Goal: Task Accomplishment & Management: Manage account settings

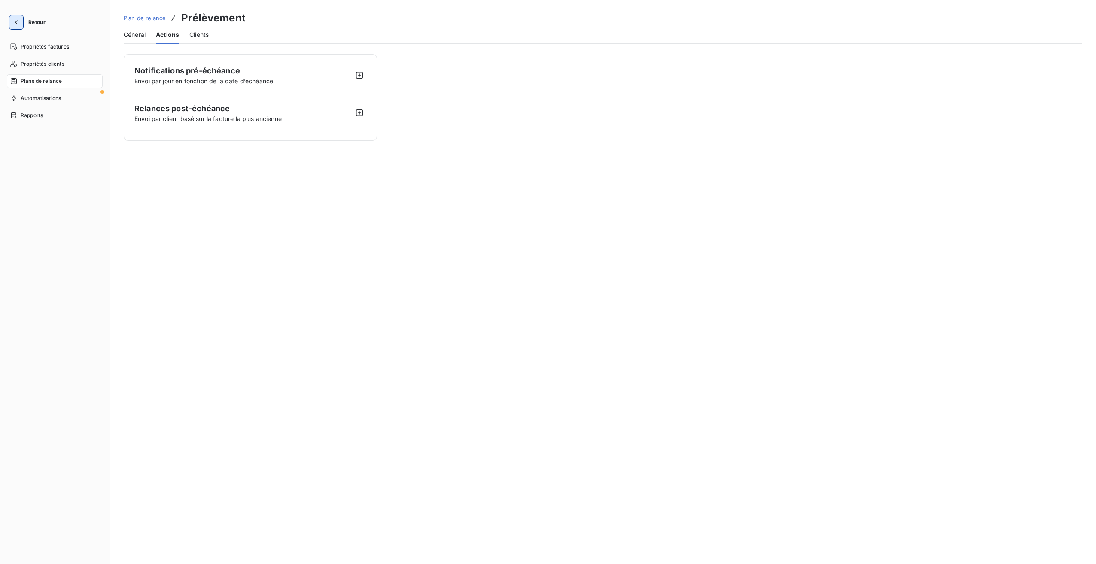
click at [16, 24] on icon "button" at bounding box center [16, 22] width 3 height 4
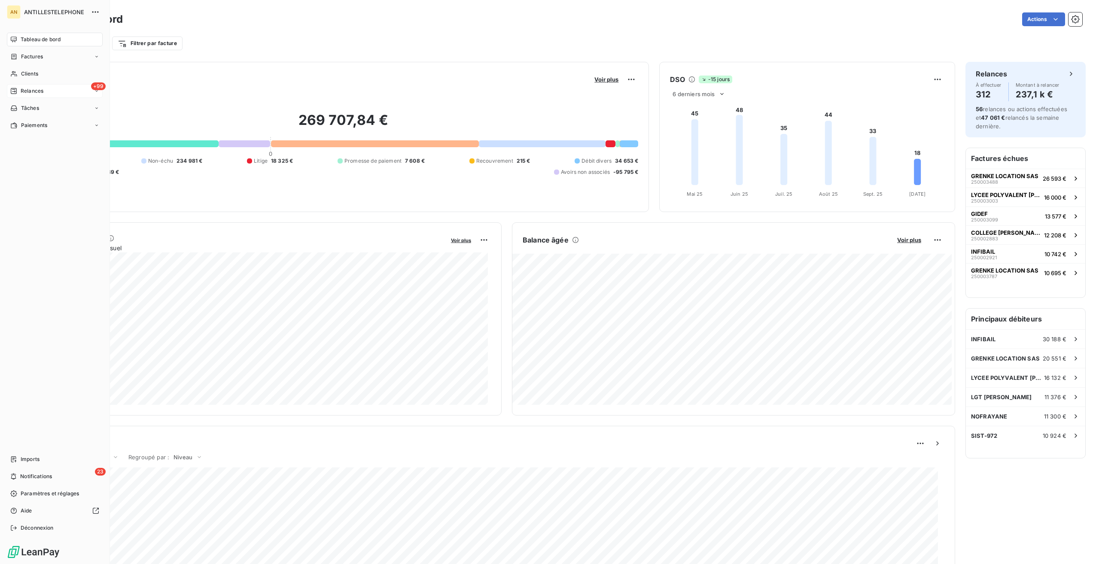
click at [16, 88] on icon at bounding box center [13, 91] width 7 height 7
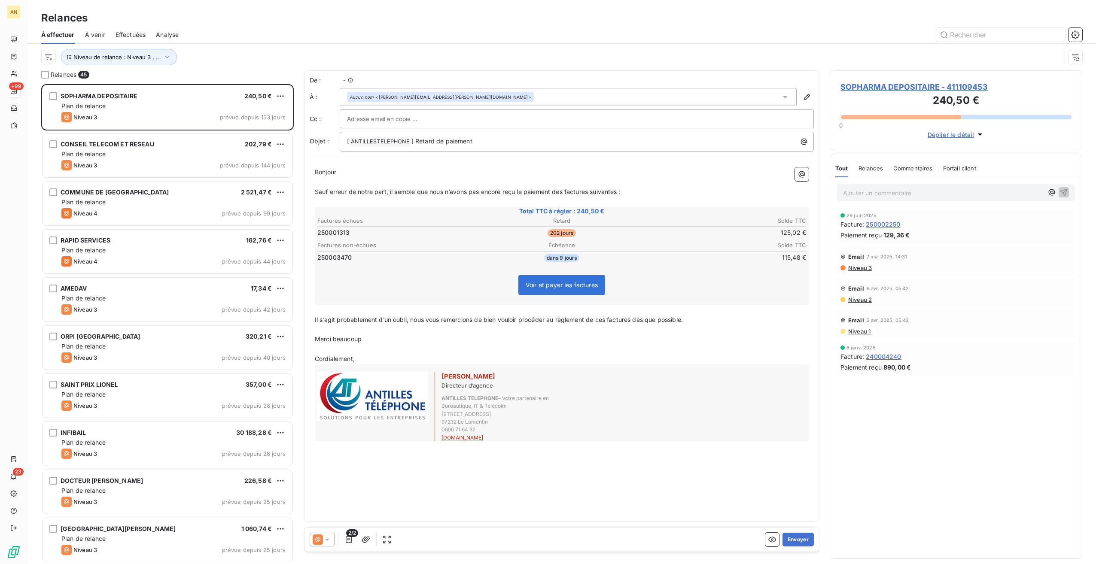
scroll to position [474, 246]
click at [890, 84] on span "SOPHARMA DEPOSITAIRE - 411109453" at bounding box center [956, 87] width 231 height 12
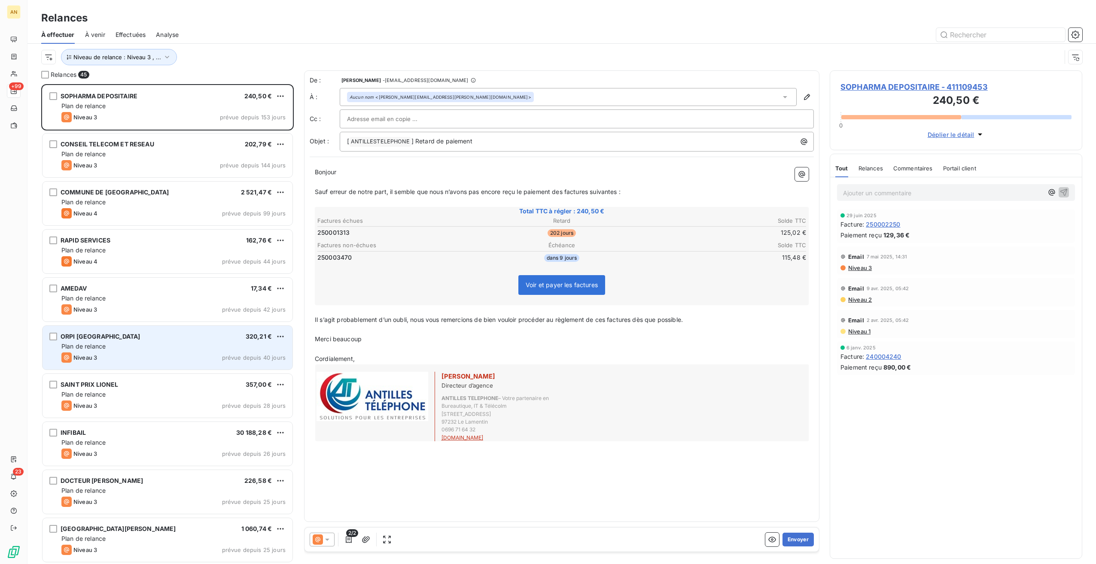
scroll to position [474, 246]
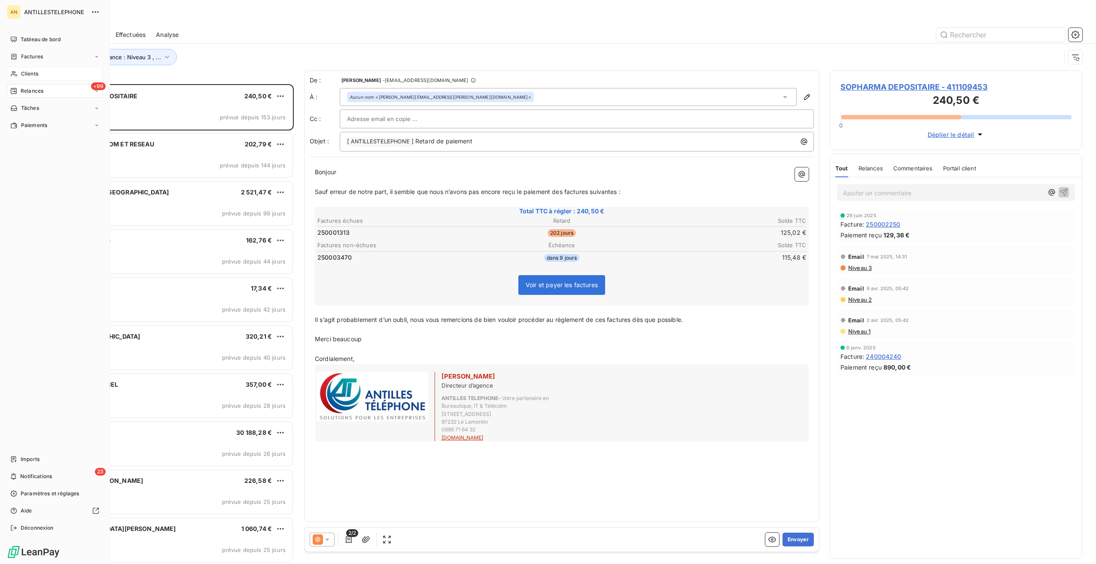
click at [25, 72] on span "Clients" at bounding box center [29, 74] width 17 height 8
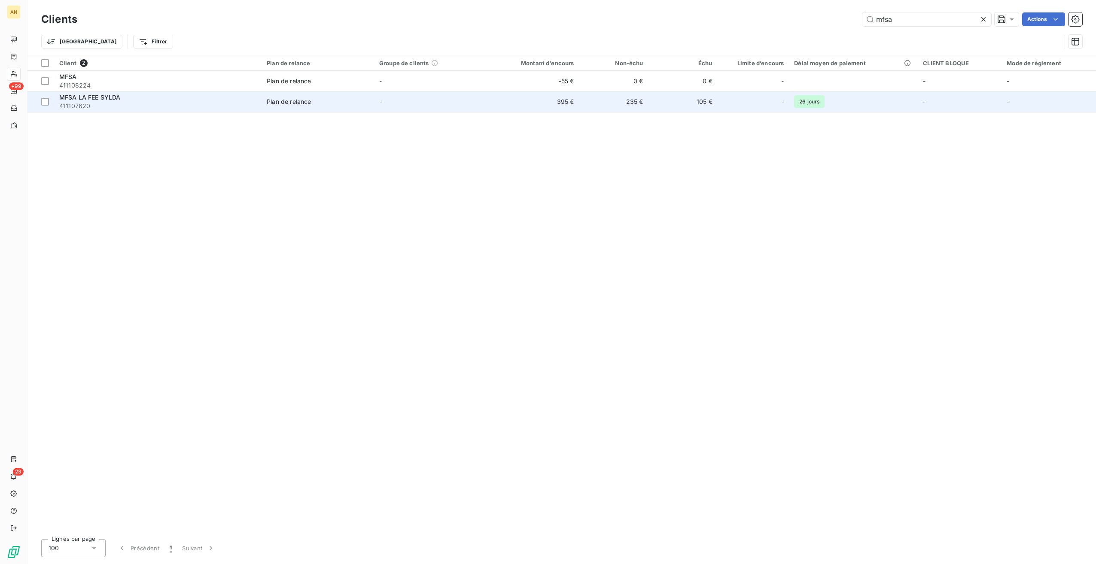
type input "mfsa"
click at [232, 98] on div "MFSA LA FEE SYLDA" at bounding box center [157, 97] width 197 height 9
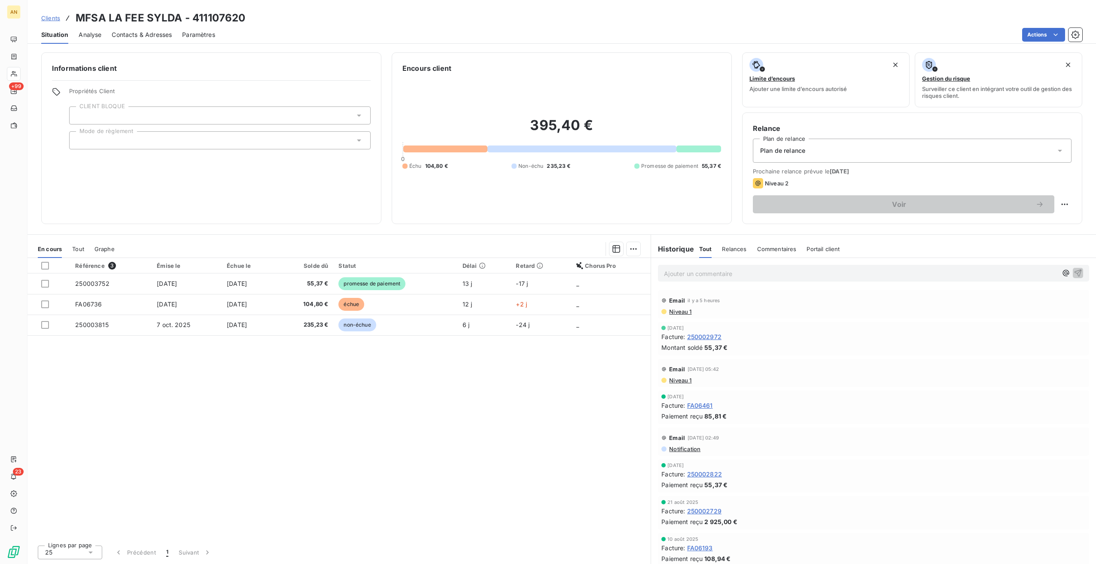
click at [161, 38] on span "Contacts & Adresses" at bounding box center [142, 35] width 60 height 9
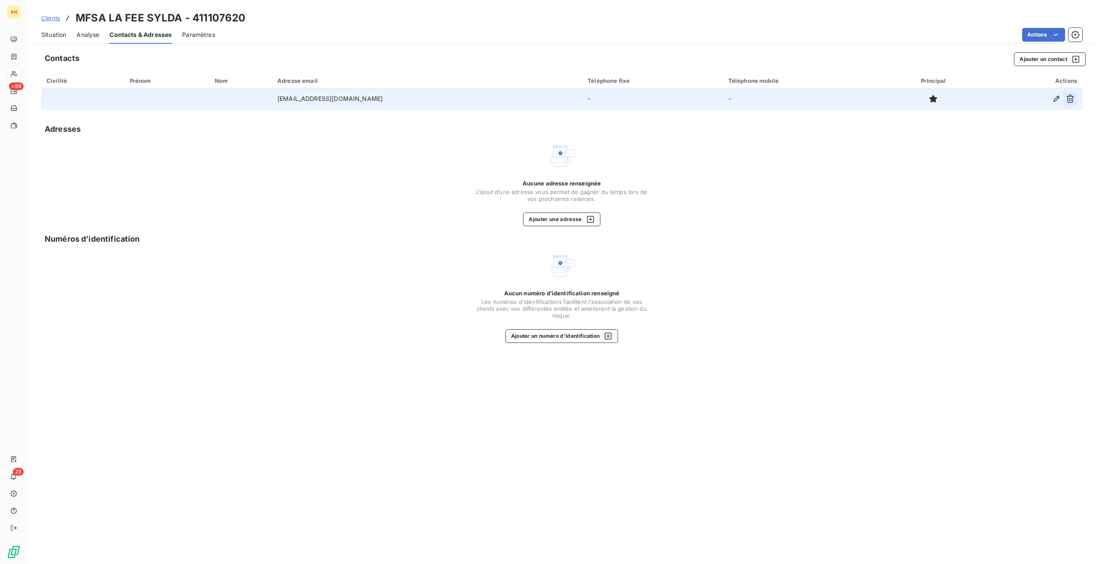
click at [1071, 100] on icon "button" at bounding box center [1070, 99] width 9 height 9
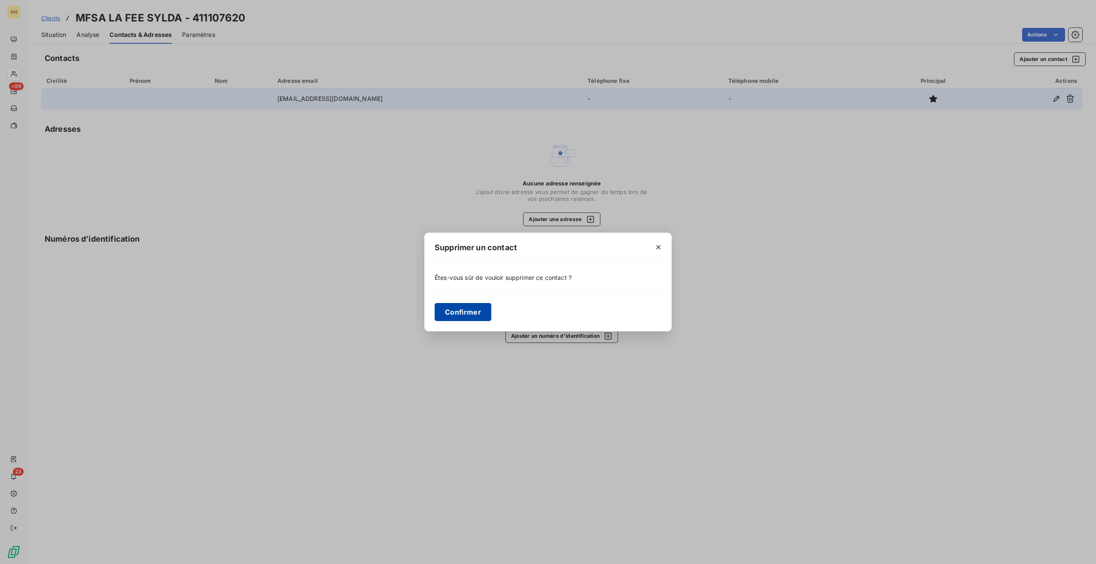
click at [439, 306] on button "Confirmer" at bounding box center [463, 312] width 57 height 18
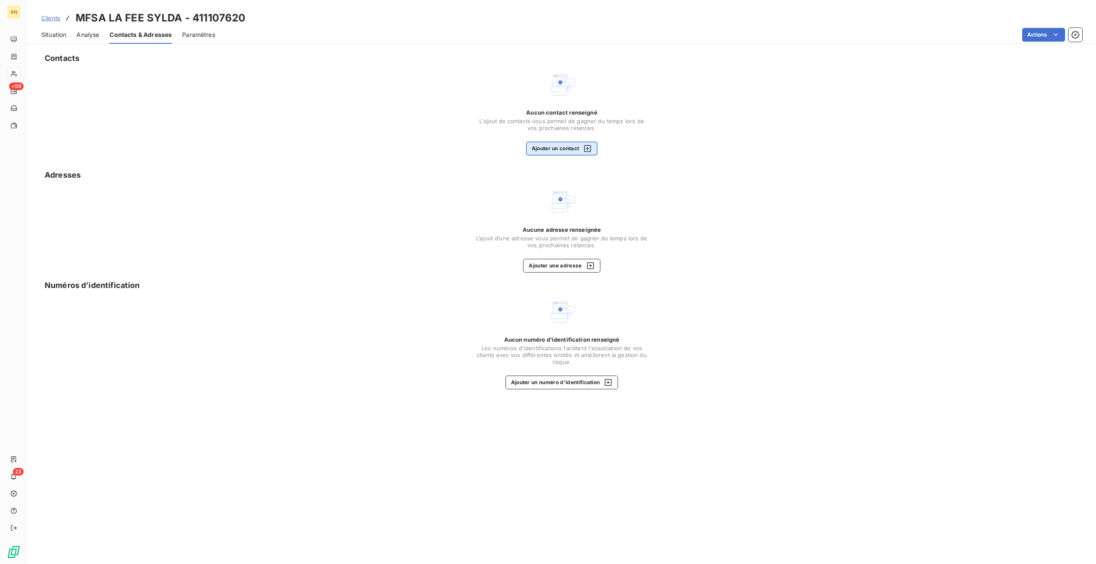
click at [557, 145] on button "Ajouter un contact" at bounding box center [562, 149] width 72 height 14
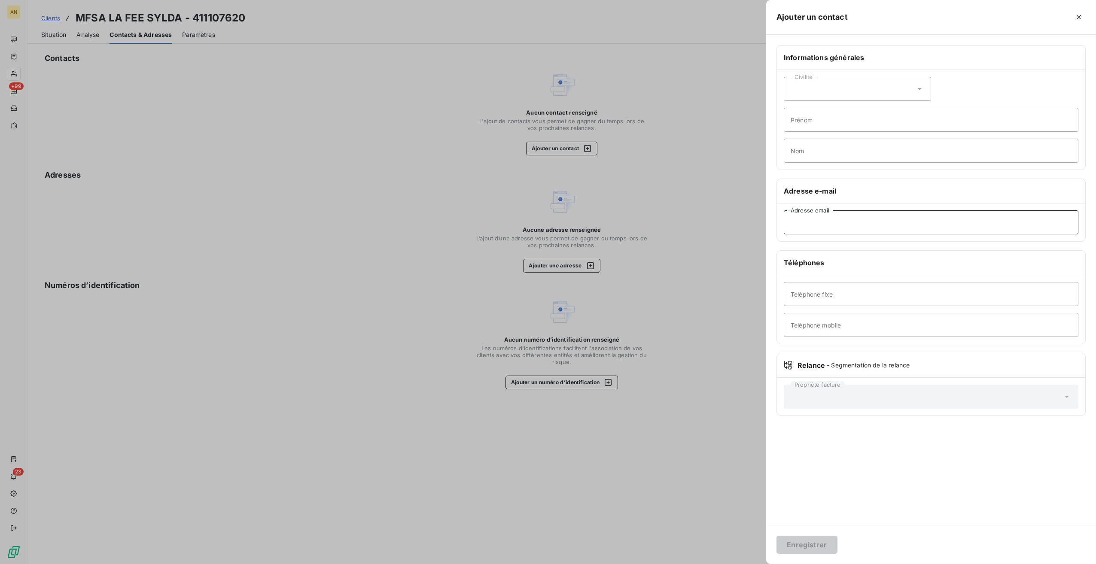
click at [809, 215] on input "Adresse email" at bounding box center [931, 223] width 295 height 24
paste input "[PERSON_NAME][EMAIL_ADDRESS][DOMAIN_NAME]"
type input "[PERSON_NAME][EMAIL_ADDRESS][DOMAIN_NAME]"
click at [802, 95] on div "Civilité" at bounding box center [857, 89] width 147 height 24
click at [802, 112] on span "Madame" at bounding box center [812, 111] width 23 height 8
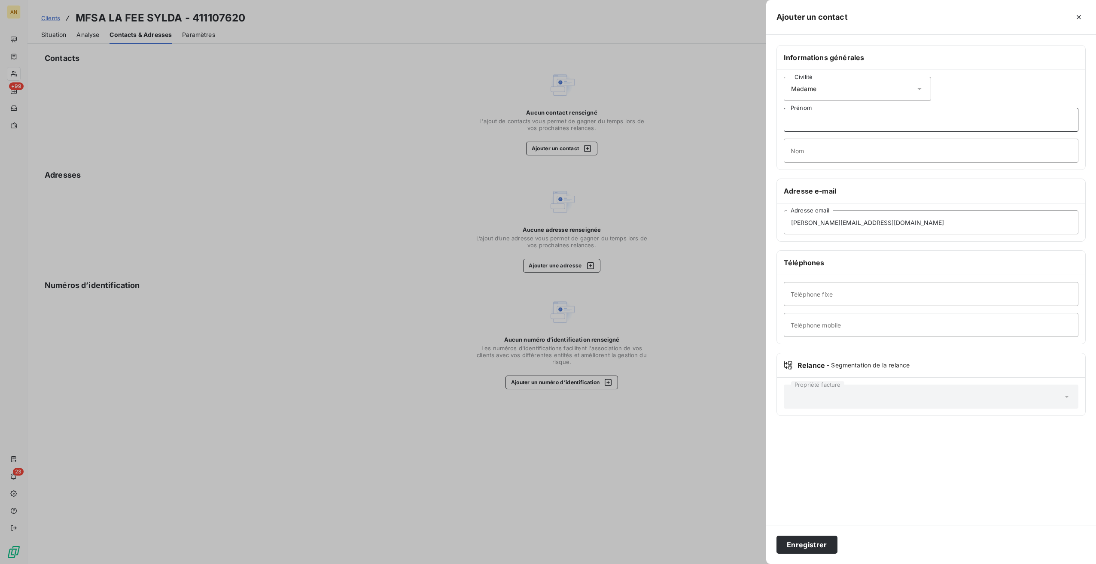
click at [800, 121] on input "Prénom" at bounding box center [931, 120] width 295 height 24
click at [810, 117] on input "Prénom" at bounding box center [931, 120] width 295 height 24
type input "[PERSON_NAME]"
type input "BOULANGE"
click at [799, 540] on button "Enregistrer" at bounding box center [807, 545] width 61 height 18
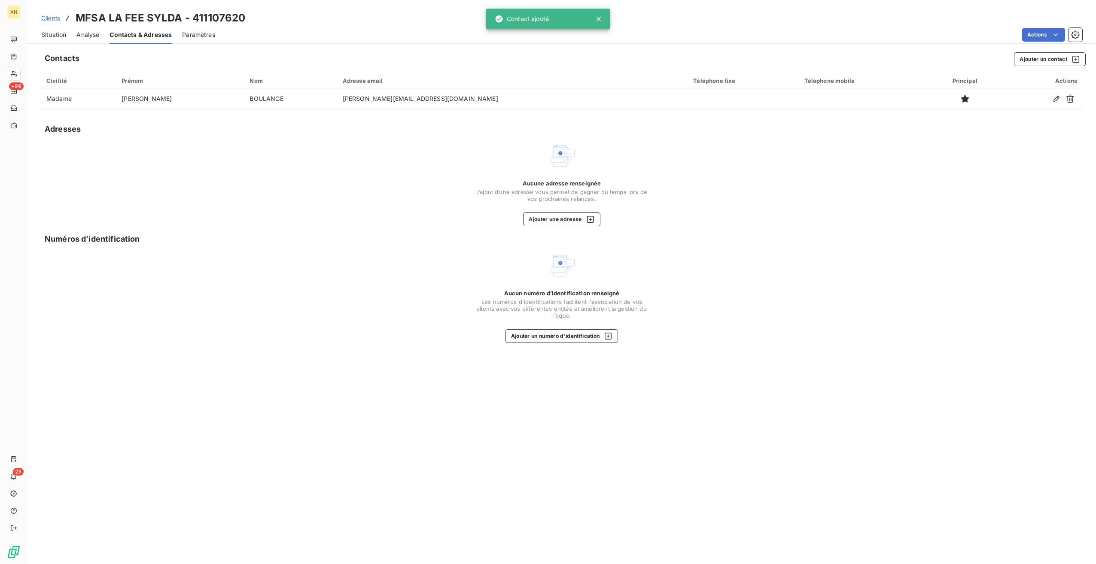
click at [59, 40] on div "Situation" at bounding box center [53, 35] width 25 height 18
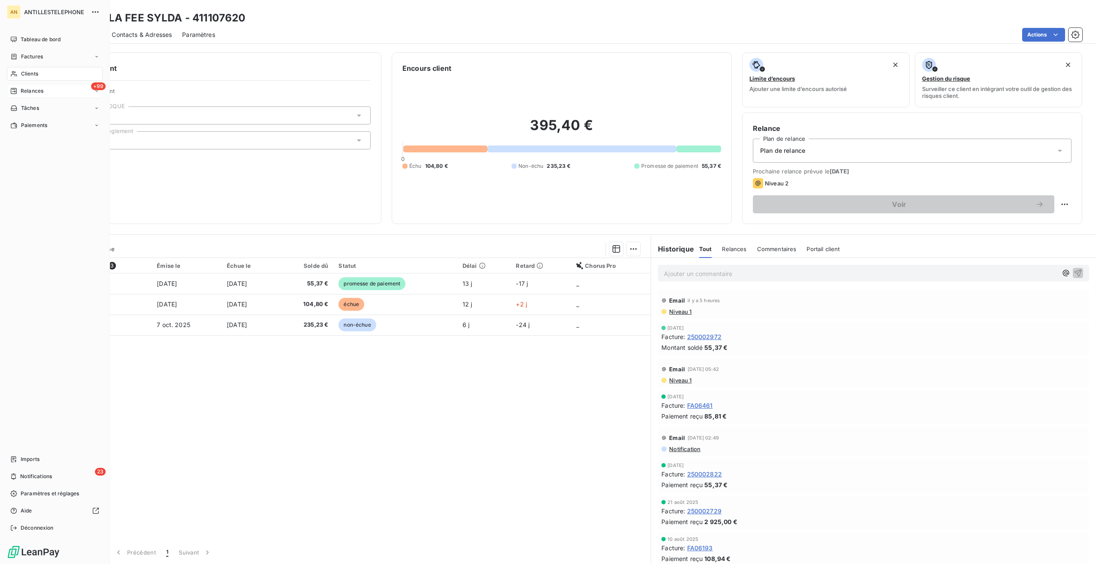
click at [37, 92] on span "Relances" at bounding box center [32, 91] width 23 height 8
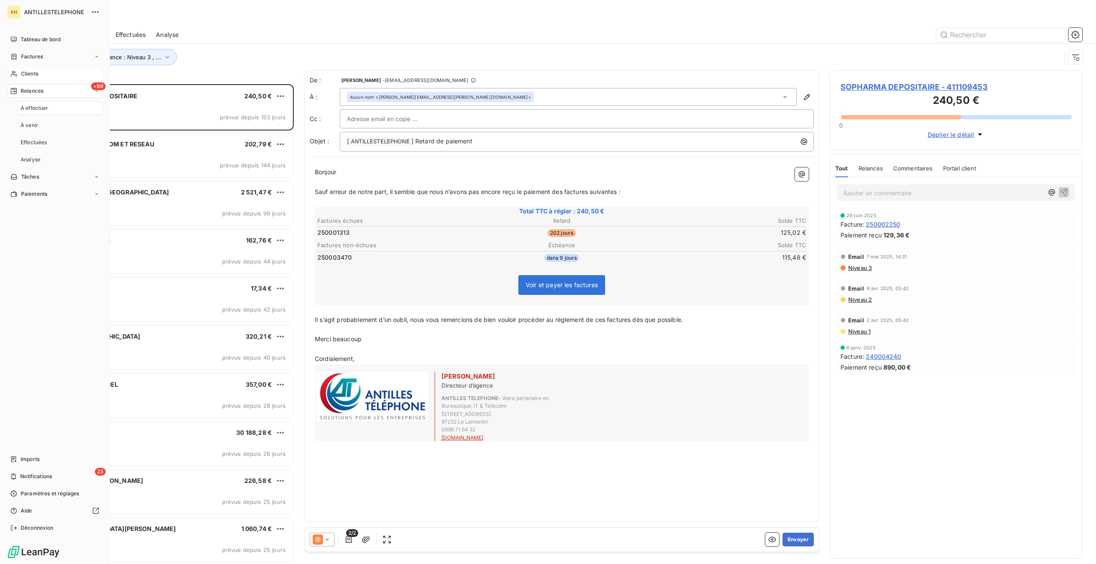
scroll to position [474, 246]
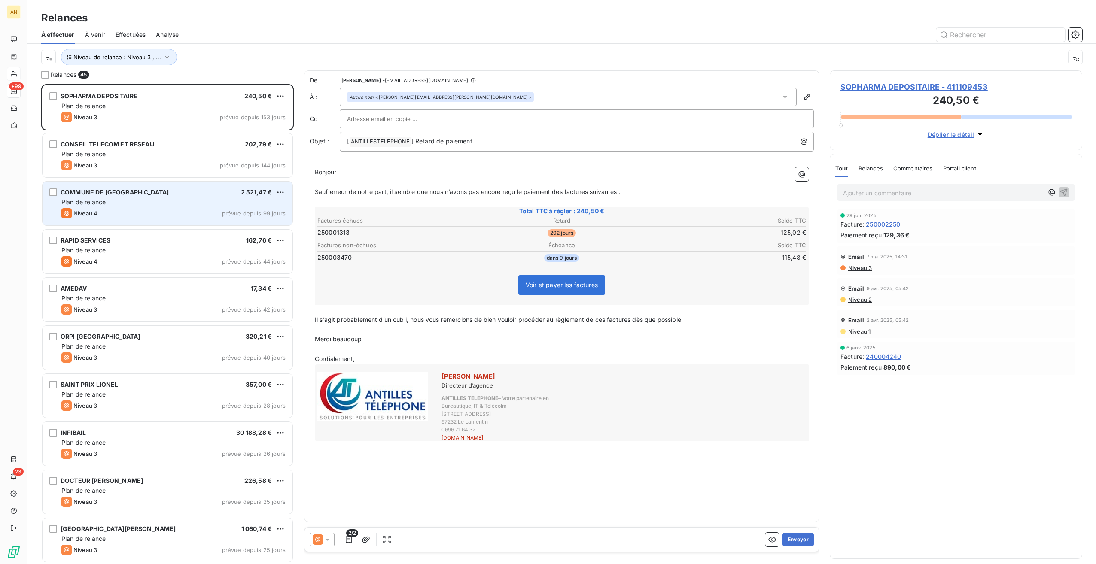
click at [149, 210] on div "Niveau 4 prévue depuis 99 jours" at bounding box center [173, 213] width 224 height 10
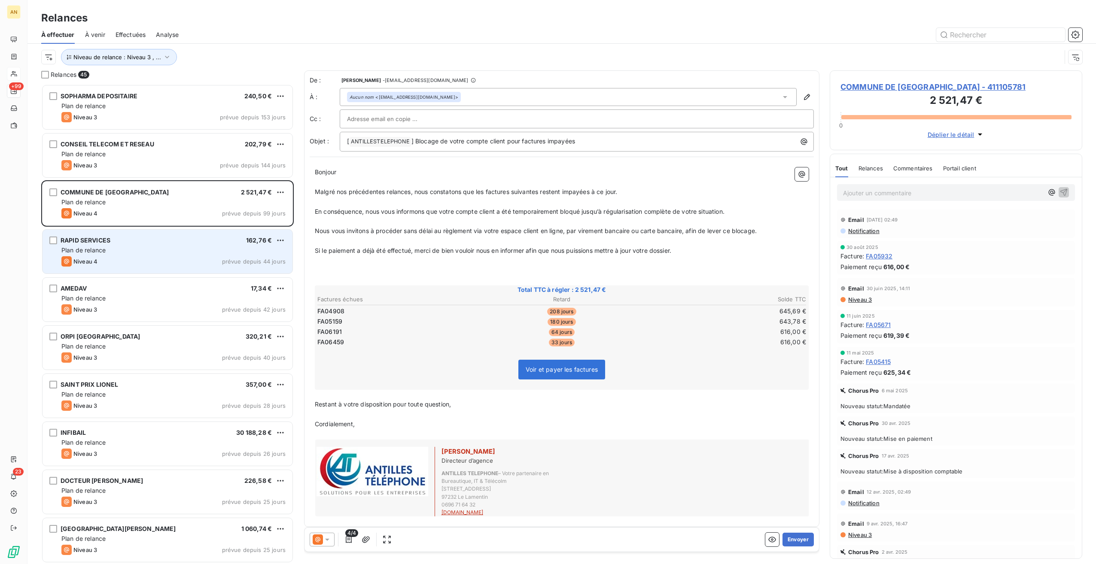
click at [196, 262] on div "Niveau 4 prévue depuis 44 jours" at bounding box center [173, 261] width 224 height 10
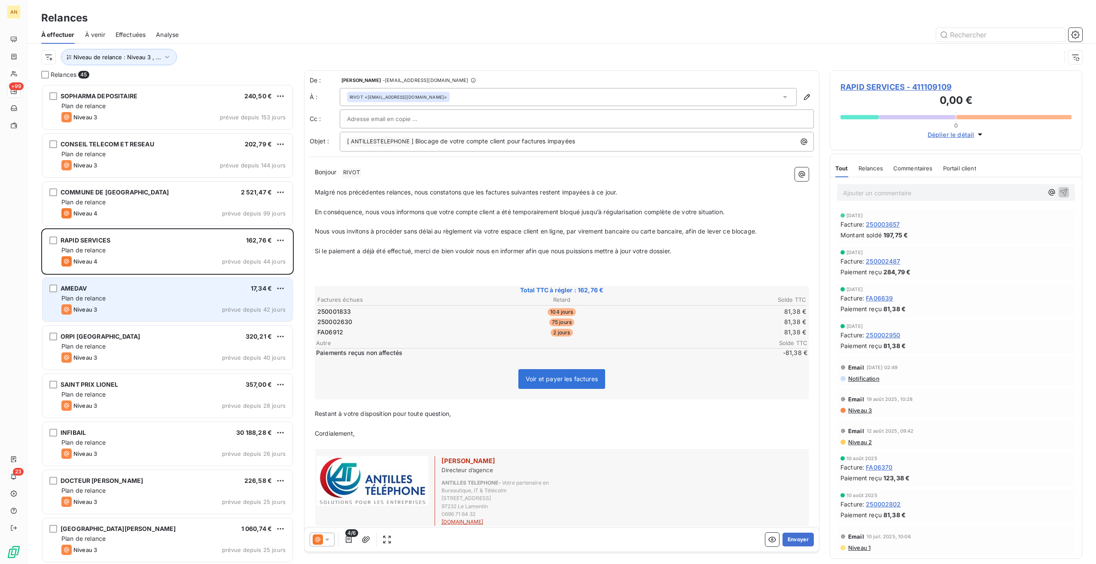
click at [149, 302] on div "Plan de relance" at bounding box center [173, 298] width 224 height 9
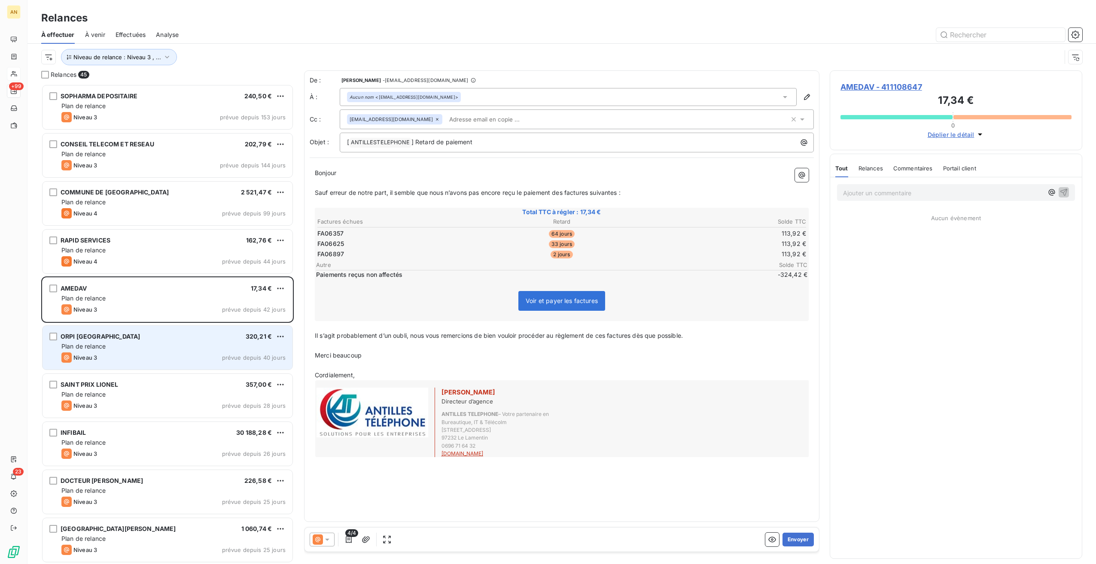
click at [144, 347] on div "Plan de relance" at bounding box center [173, 346] width 224 height 9
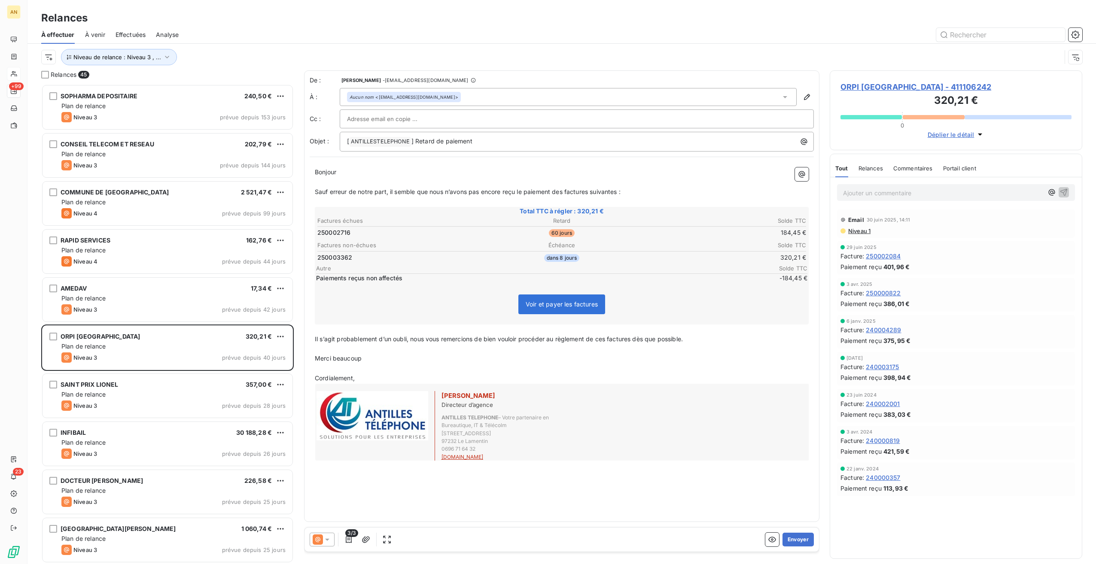
click at [875, 81] on div "ORPI [GEOGRAPHIC_DATA] - 411106242 320,21 € 0 Déplier le détail" at bounding box center [956, 110] width 253 height 80
drag, startPoint x: 875, startPoint y: 81, endPoint x: 875, endPoint y: 88, distance: 7.3
click at [875, 88] on span "ORPI [GEOGRAPHIC_DATA] - 411106242" at bounding box center [956, 87] width 231 height 12
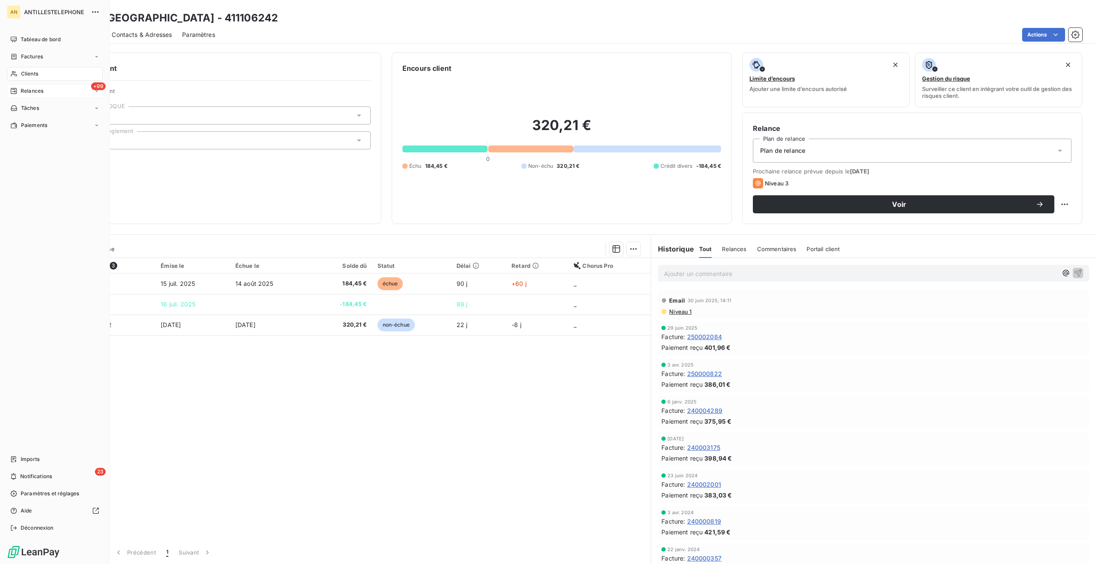
click at [25, 86] on div "+99 Relances" at bounding box center [55, 91] width 96 height 14
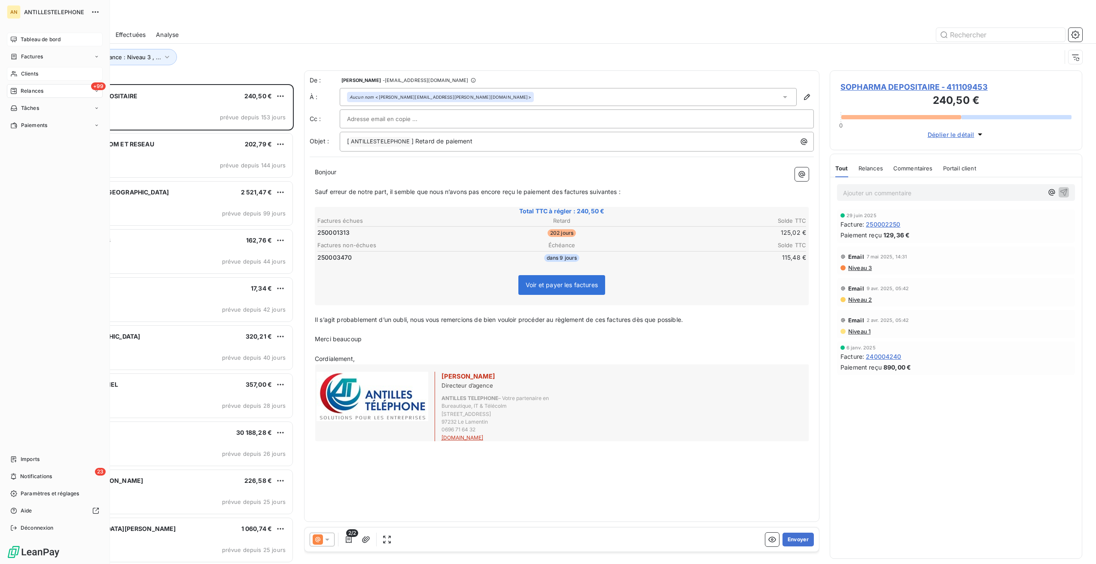
click at [18, 34] on div "Tableau de bord" at bounding box center [55, 40] width 96 height 14
